Goal: Check status: Check status

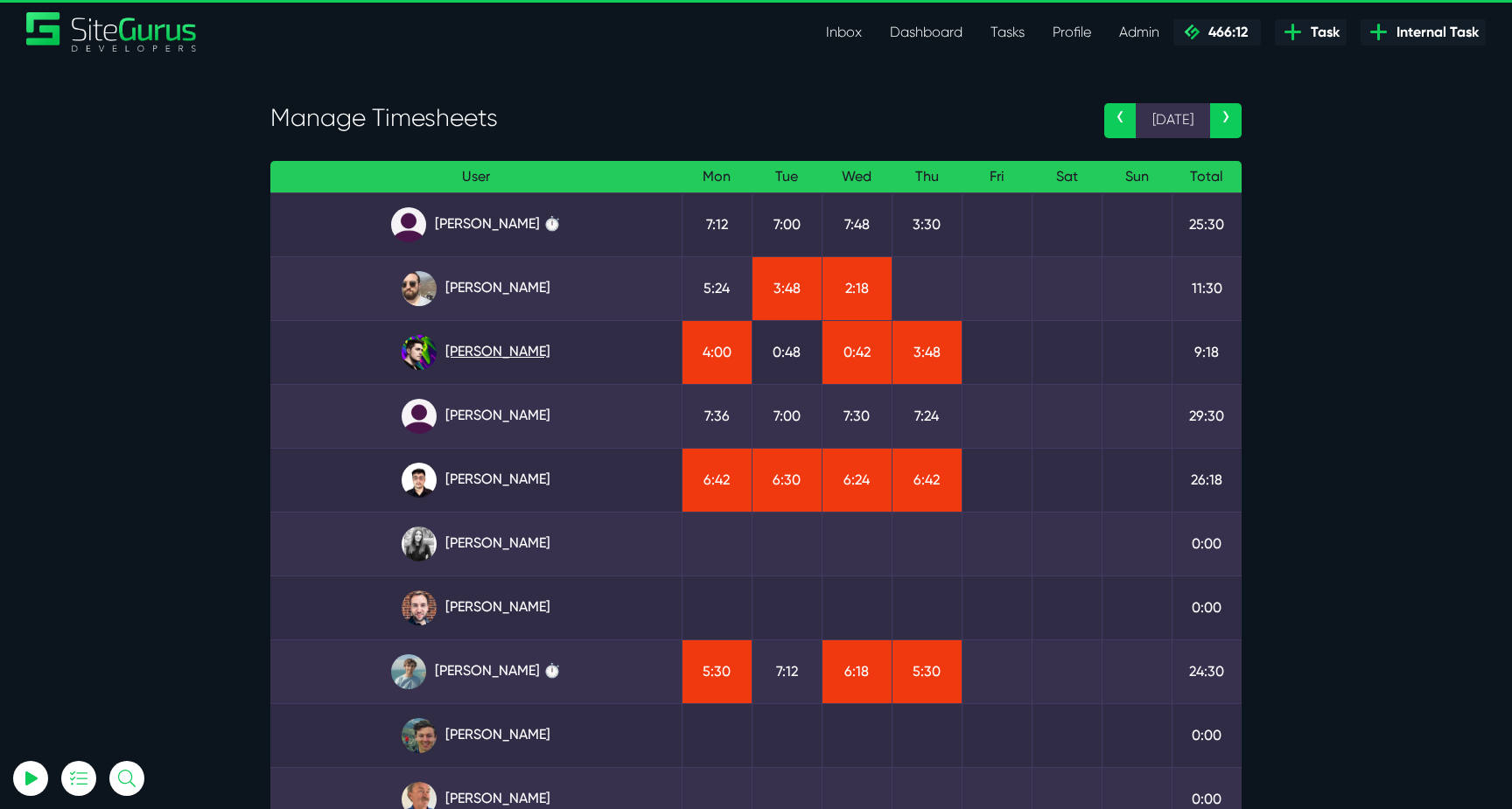
click at [516, 353] on link "Josh Carter" at bounding box center [476, 352] width 383 height 35
click at [499, 658] on link "Matt Jones ⏱️" at bounding box center [476, 671] width 383 height 35
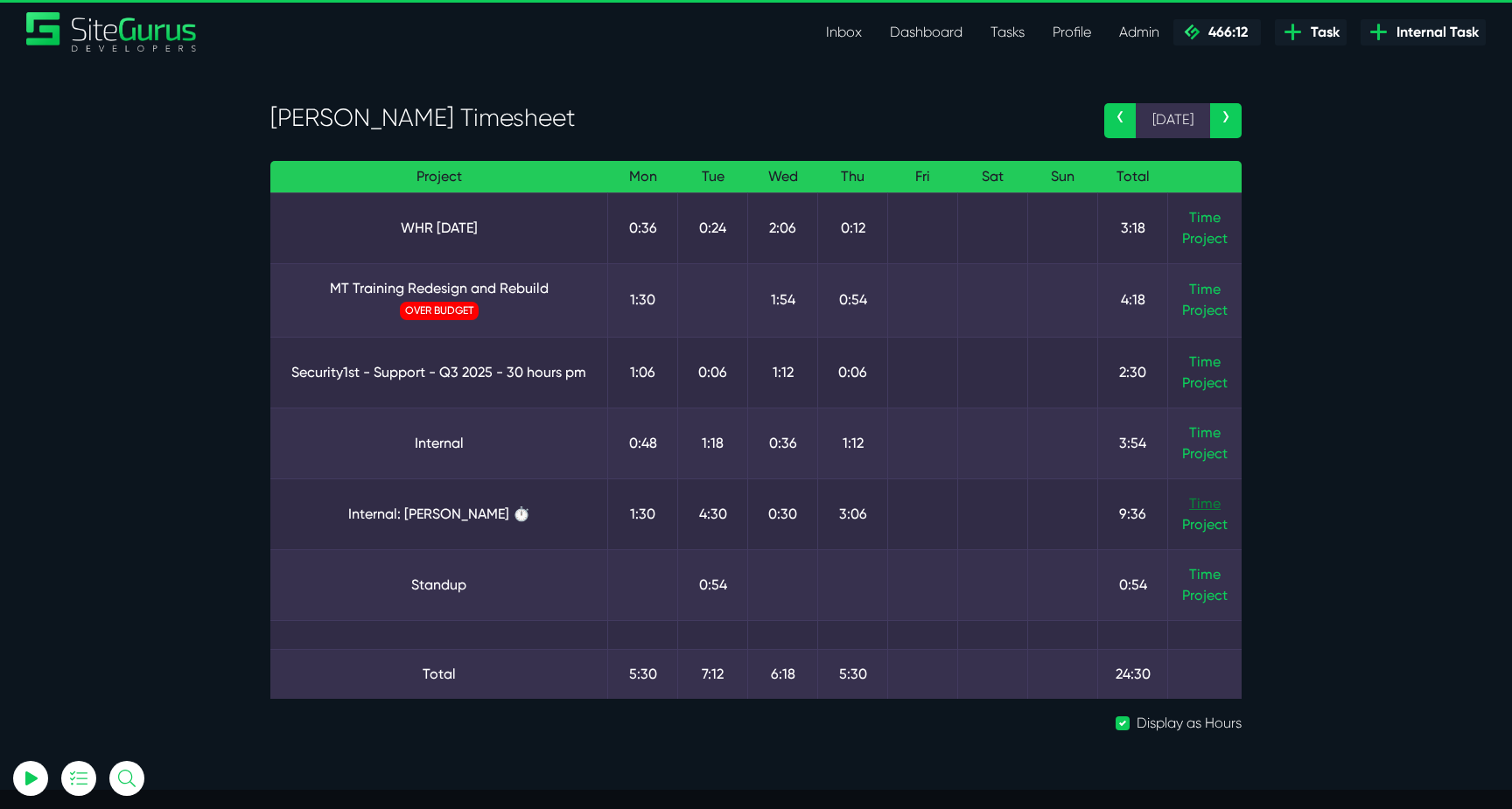
click at [1203, 503] on link "Time" at bounding box center [1206, 504] width 32 height 17
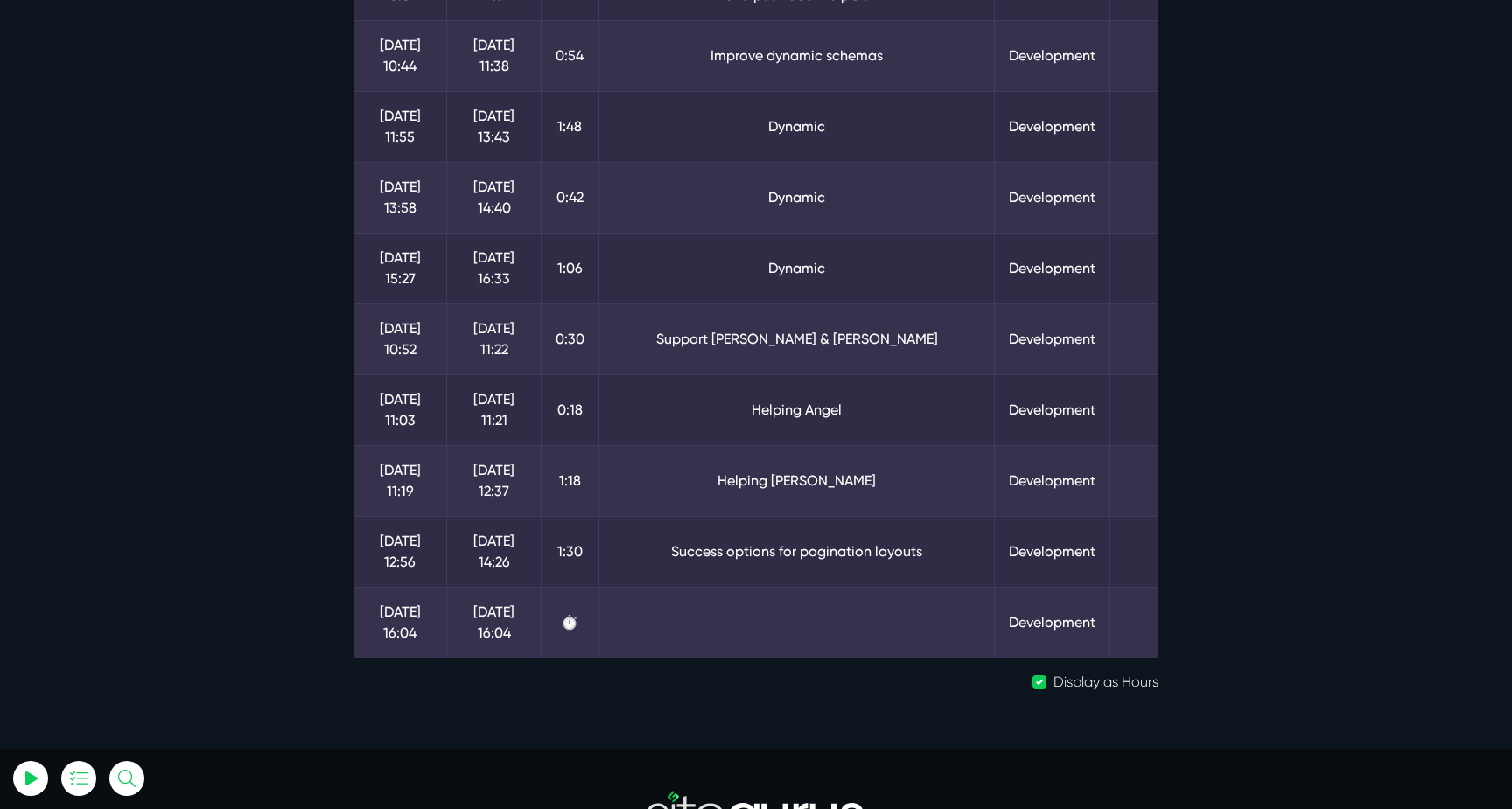
scroll to position [306, 0]
